Goal: Task Accomplishment & Management: Manage account settings

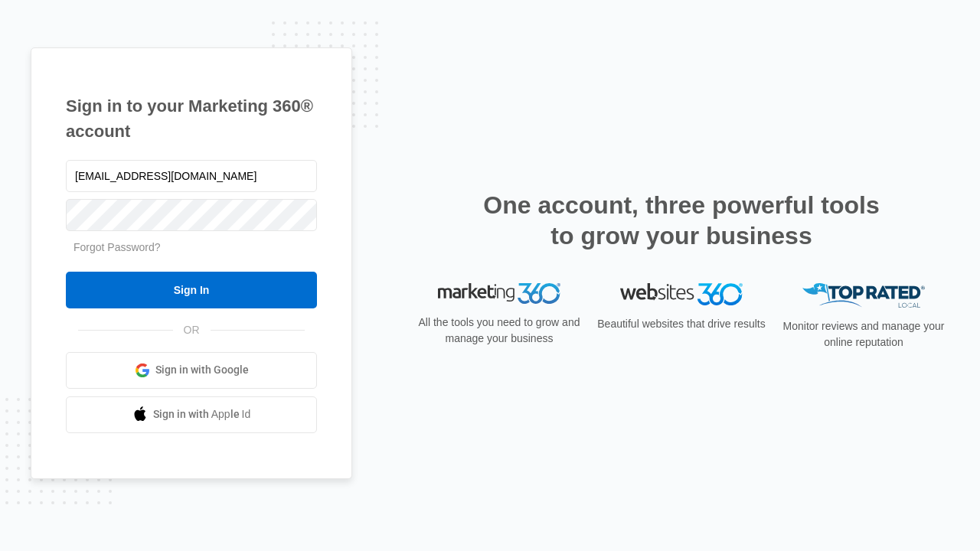
type input "dankie614@gmail.com"
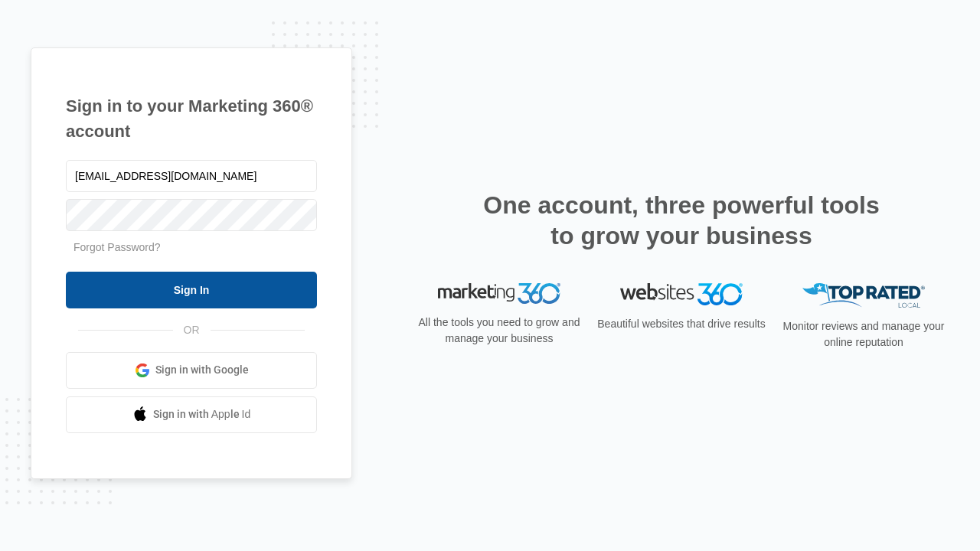
click at [191, 289] on input "Sign In" at bounding box center [191, 290] width 251 height 37
